Goal: Information Seeking & Learning: Understand process/instructions

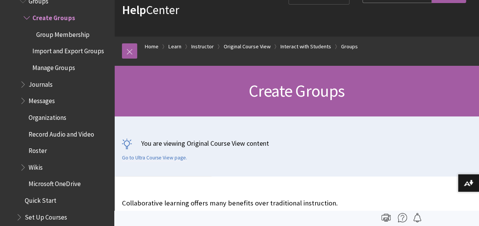
scroll to position [42, 0]
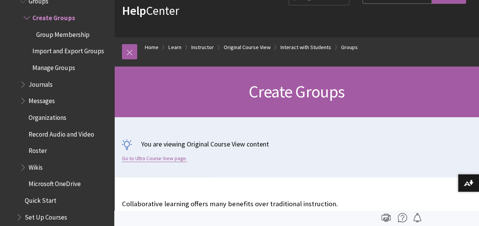
click at [144, 161] on link "Go to Ultra Course View page." at bounding box center [154, 158] width 65 height 7
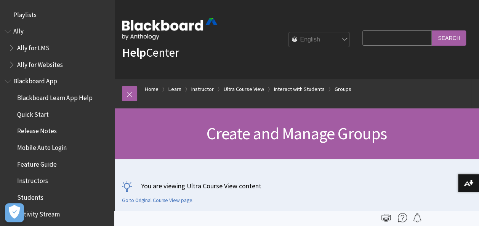
scroll to position [1309, 0]
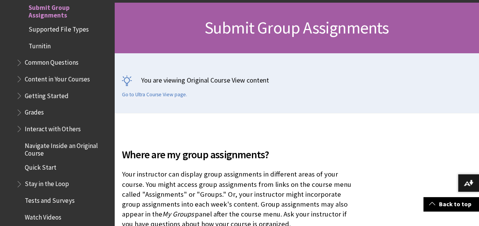
scroll to position [106, 0]
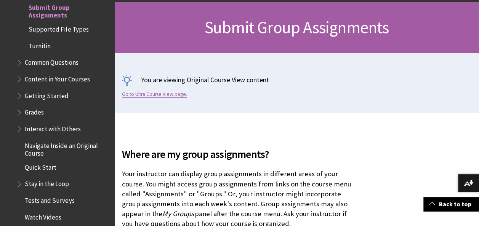
click at [170, 93] on link "Go to Ultra Course View page." at bounding box center [154, 94] width 65 height 7
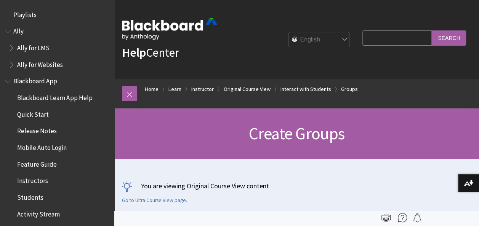
scroll to position [1204, 0]
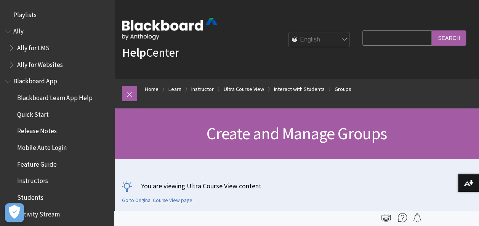
scroll to position [1309, 0]
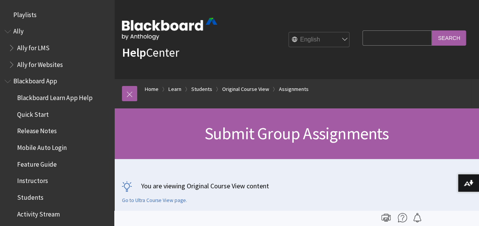
scroll to position [1143, 0]
